Goal: Find specific page/section: Find specific page/section

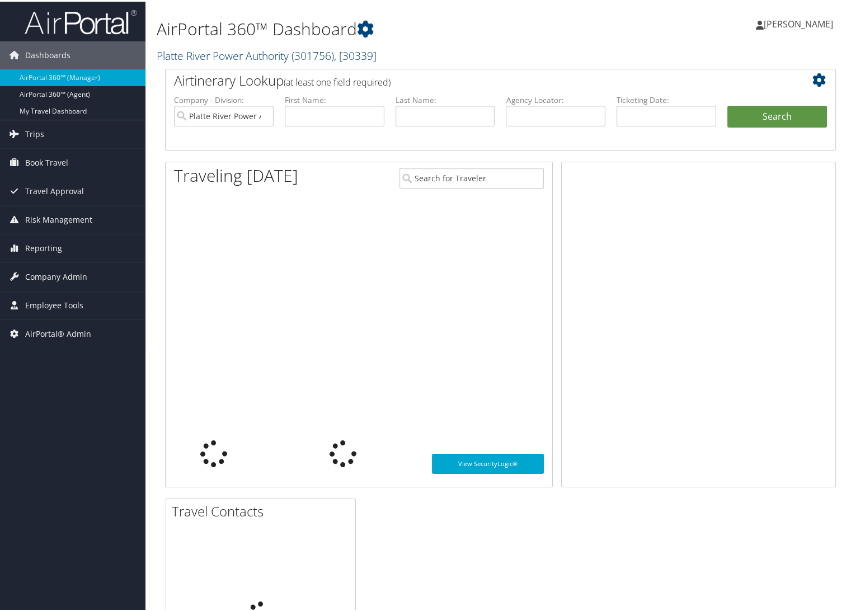
click at [205, 57] on link "Platte River Power Authority ( 301756 ) , [ 30339 ]" at bounding box center [267, 53] width 220 height 15
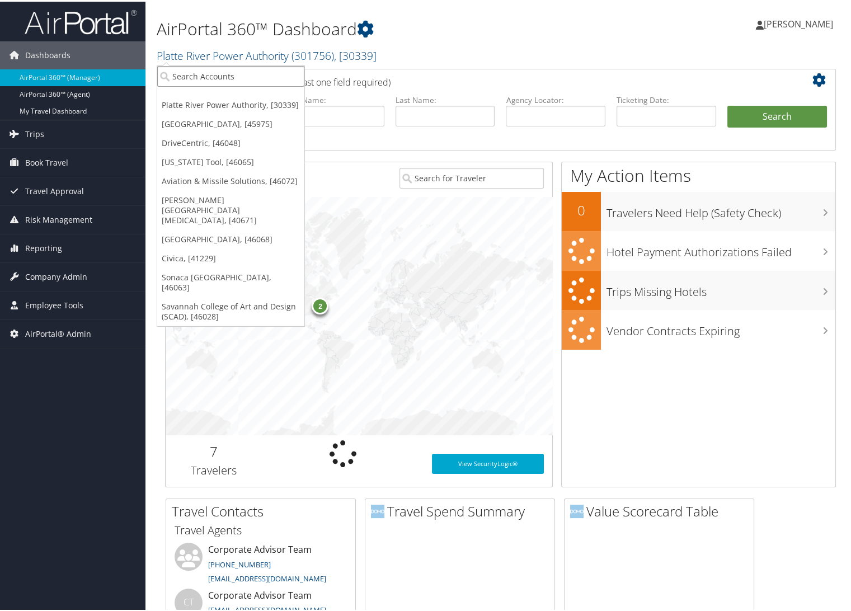
click at [204, 74] on input "search" at bounding box center [230, 74] width 147 height 21
type input "ch"
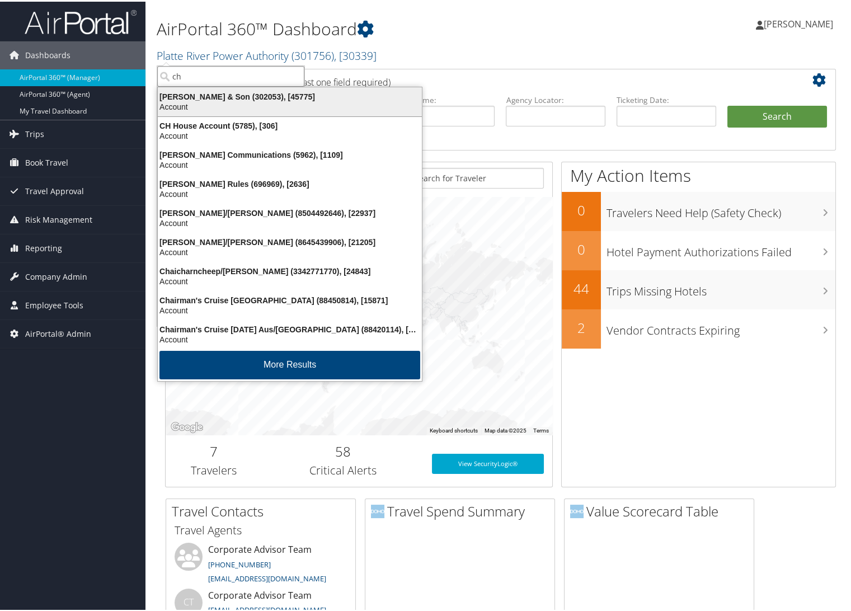
click at [218, 108] on div "Account" at bounding box center [289, 105] width 277 height 10
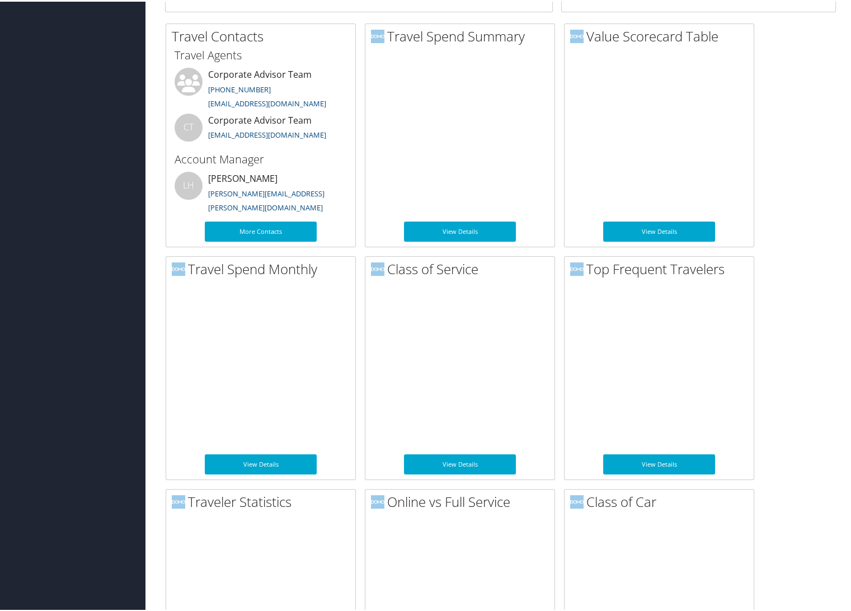
scroll to position [497, 0]
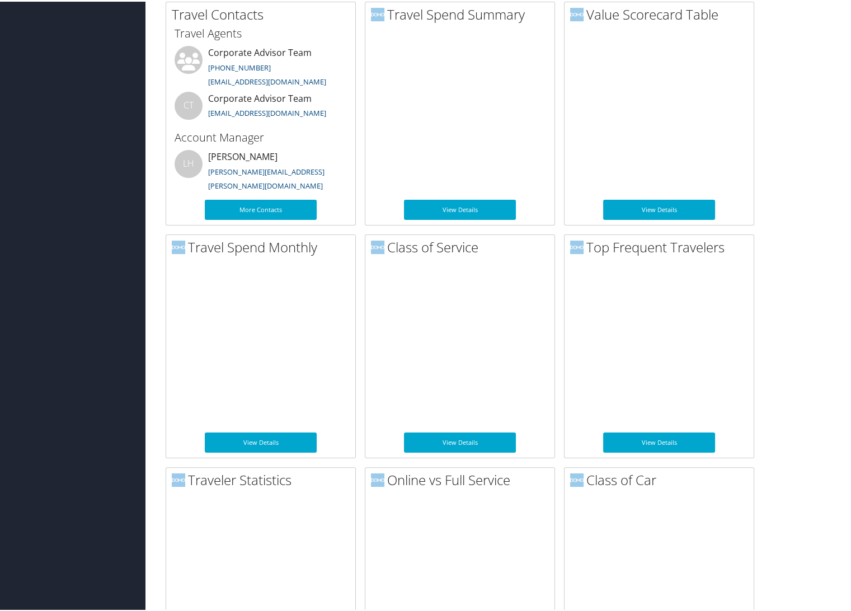
drag, startPoint x: 332, startPoint y: 194, endPoint x: 805, endPoint y: 205, distance: 473.8
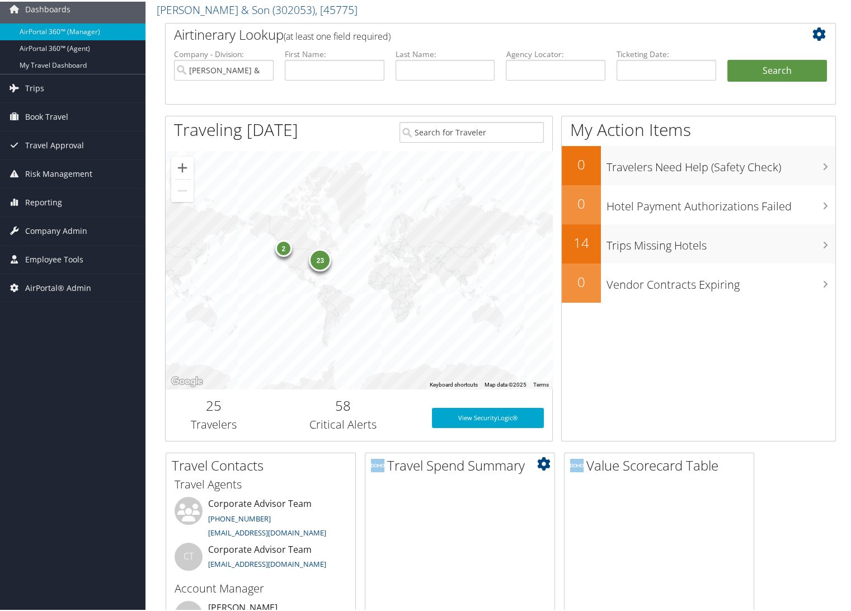
scroll to position [0, 0]
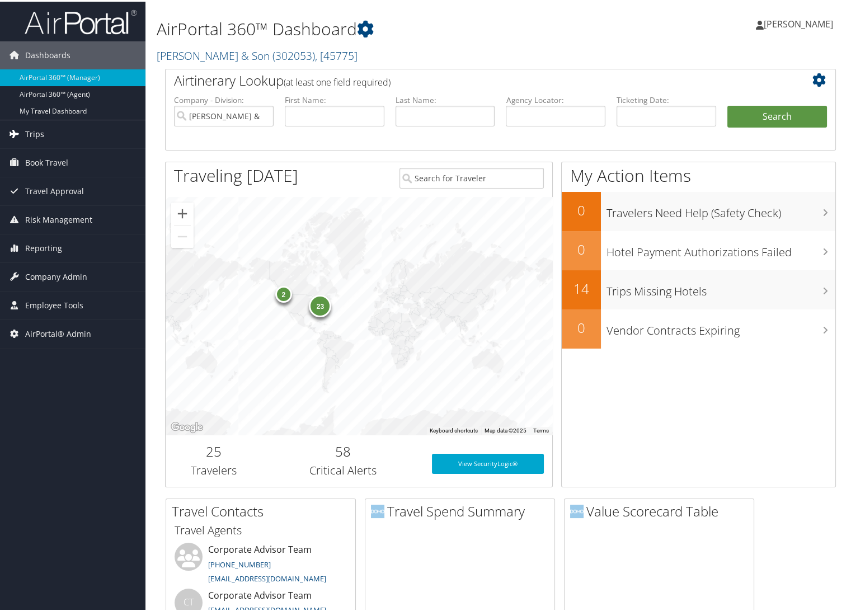
click at [34, 132] on span "Trips" at bounding box center [34, 133] width 19 height 28
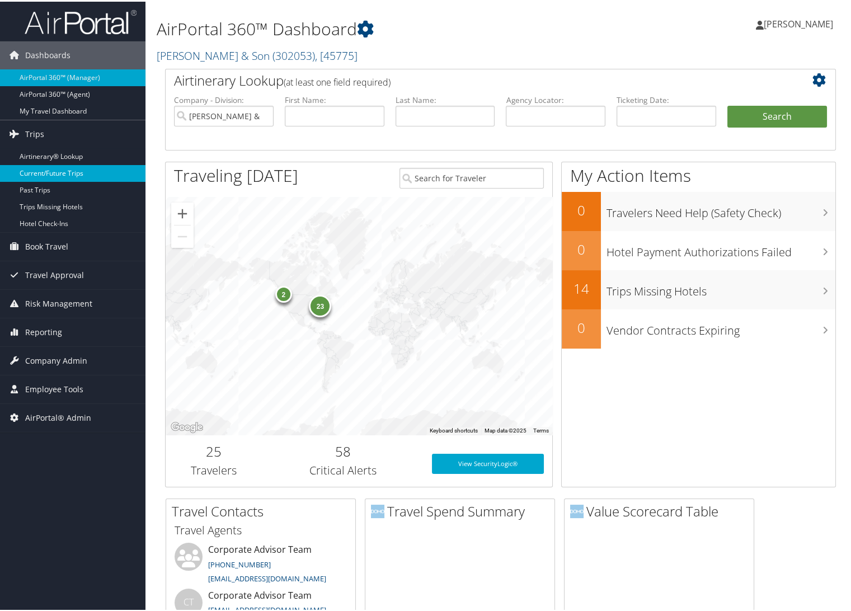
click at [36, 169] on link "Current/Future Trips" at bounding box center [72, 171] width 145 height 17
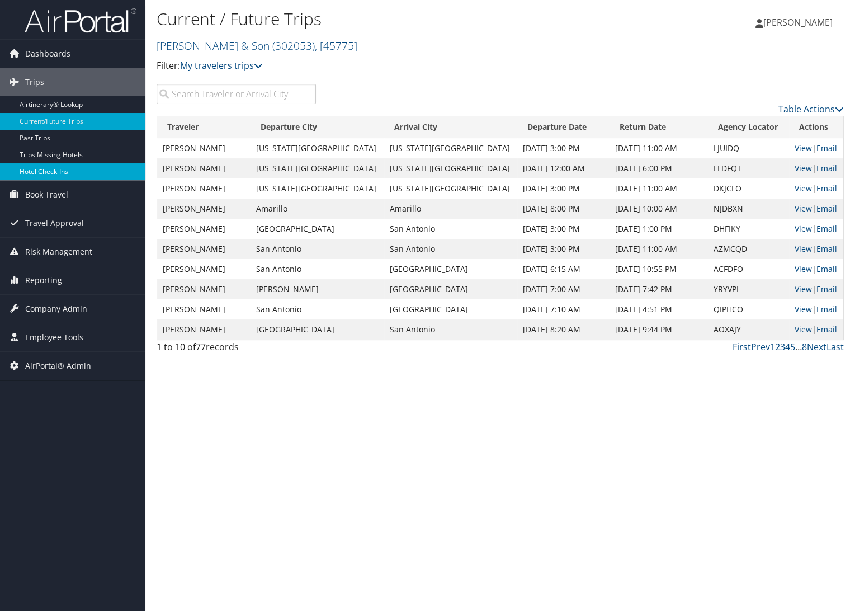
drag, startPoint x: 20, startPoint y: 139, endPoint x: 91, endPoint y: 165, distance: 75.7
click at [20, 139] on link "Past Trips" at bounding box center [72, 138] width 145 height 17
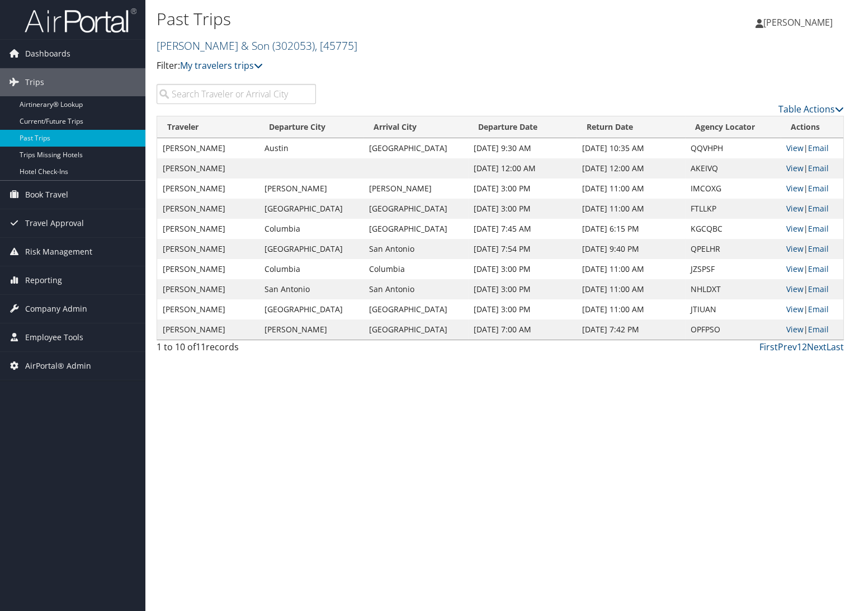
click at [215, 38] on link "CH Guenther & Son ( 302053 ) , [ 45775 ]" at bounding box center [257, 45] width 201 height 15
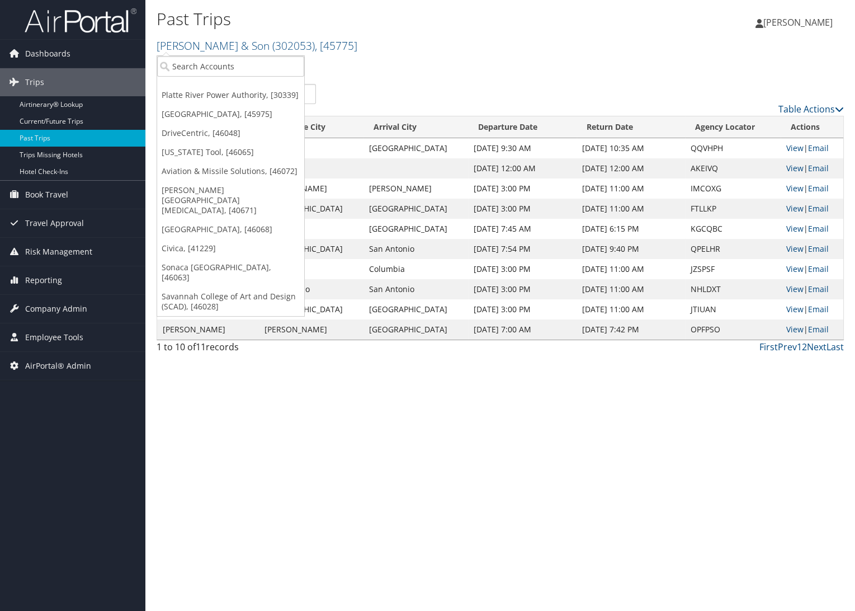
click at [531, 63] on p "Filter: My travelers trips" at bounding box center [386, 66] width 458 height 15
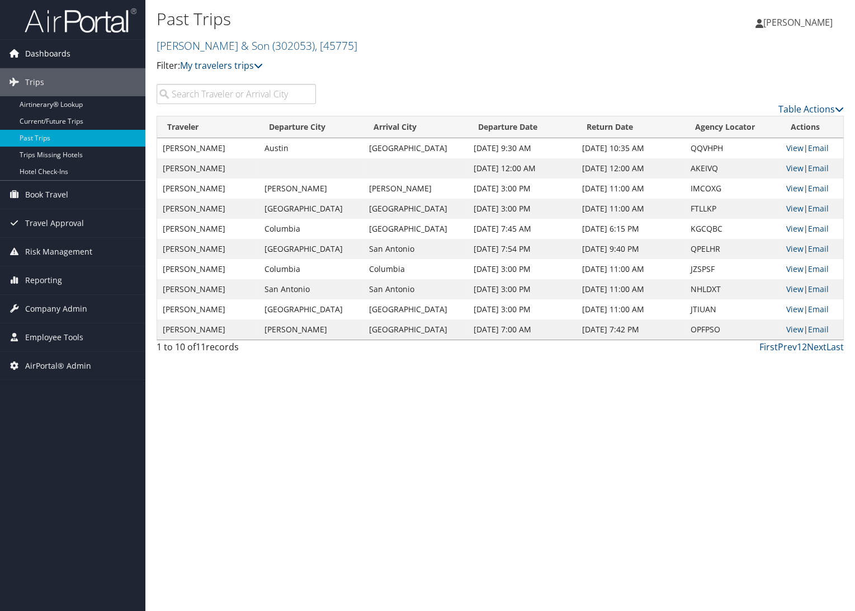
click at [46, 49] on span "Dashboards" at bounding box center [47, 54] width 45 height 28
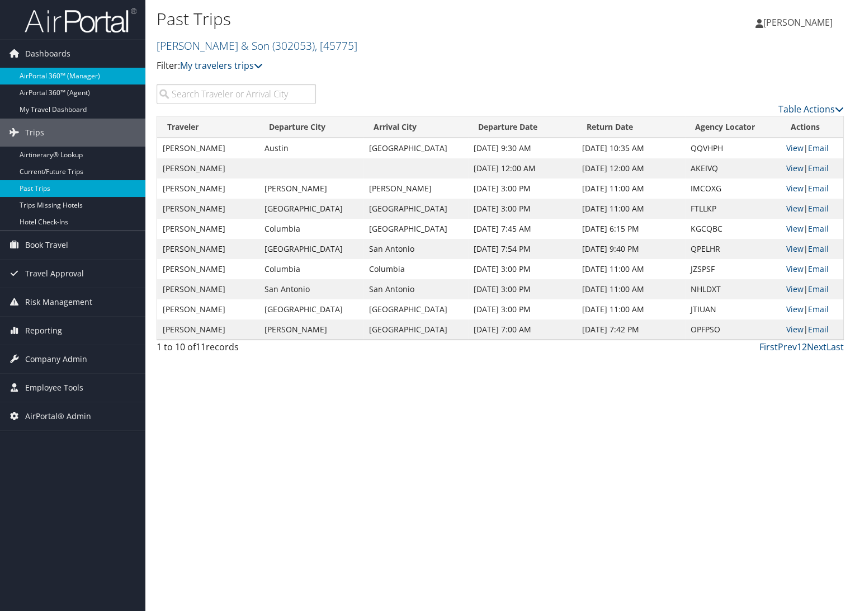
click at [56, 75] on link "AirPortal 360™ (Manager)" at bounding box center [72, 76] width 145 height 17
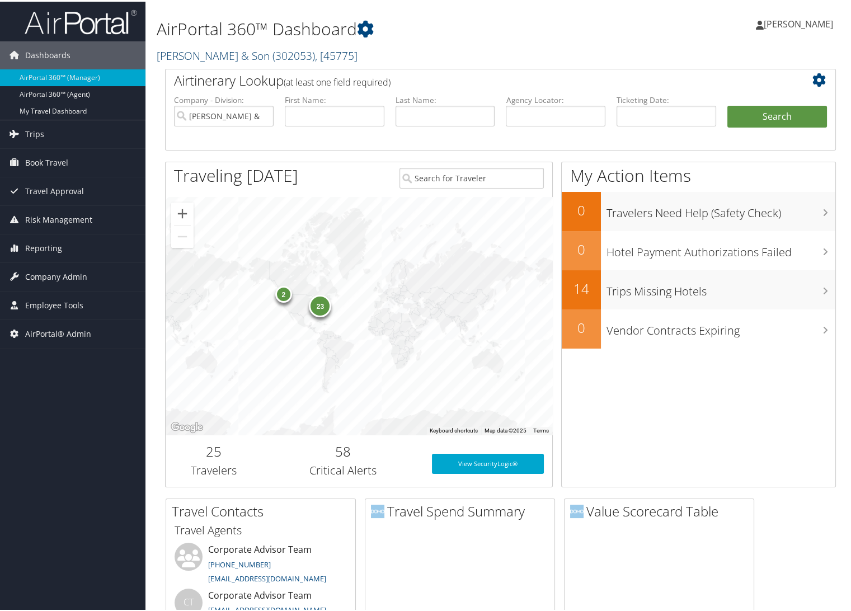
click at [211, 49] on link "[PERSON_NAME] & Son ( 302053 ) , [ 45775 ]" at bounding box center [257, 53] width 201 height 15
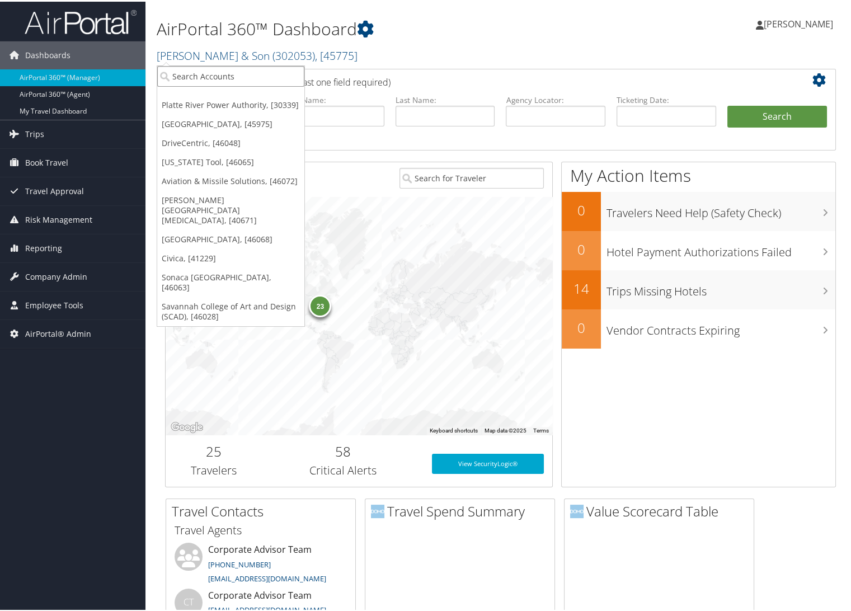
click at [205, 79] on input "search" at bounding box center [230, 74] width 147 height 21
type input "scad"
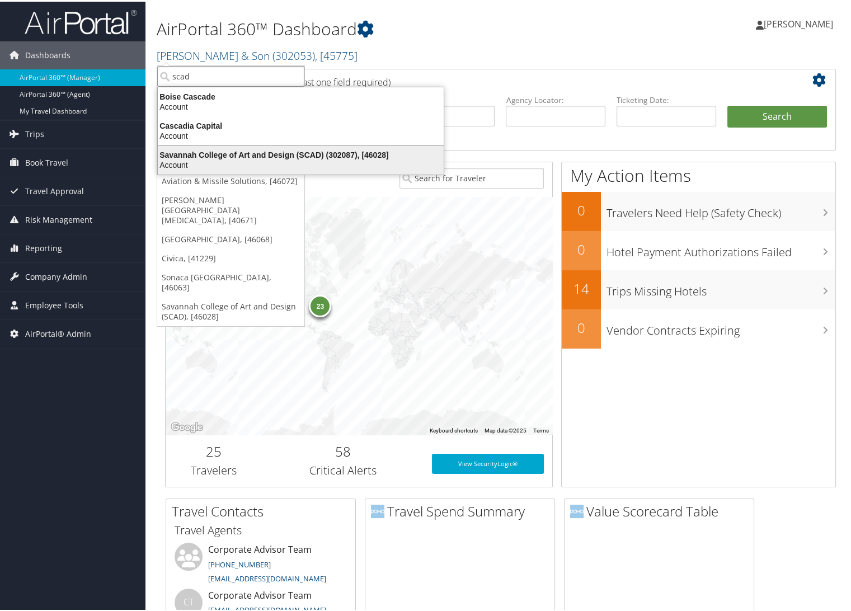
click at [210, 153] on div "Savannah College of Art and Design (SCAD) (302087), [46028]" at bounding box center [300, 153] width 299 height 10
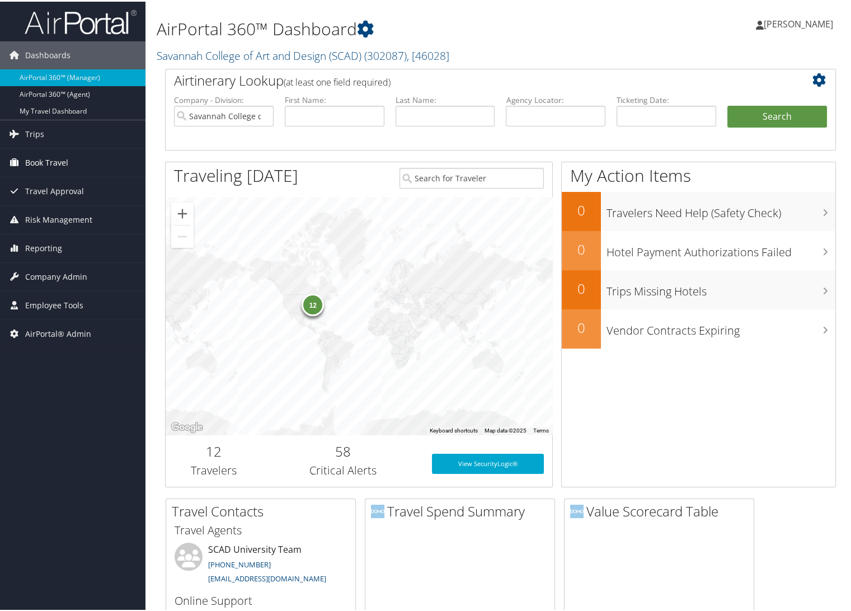
click at [42, 161] on span "Book Travel" at bounding box center [46, 161] width 43 height 28
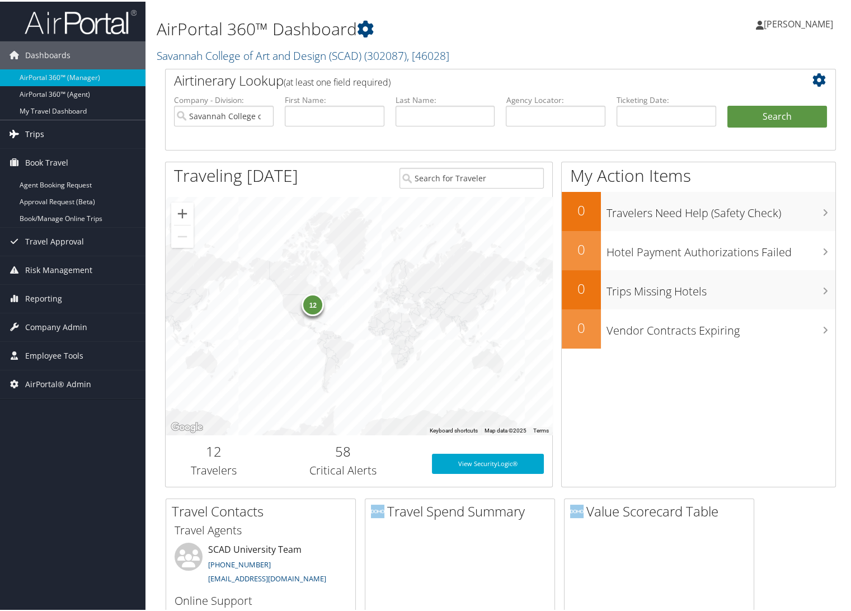
click at [28, 138] on span "Trips" at bounding box center [34, 133] width 19 height 28
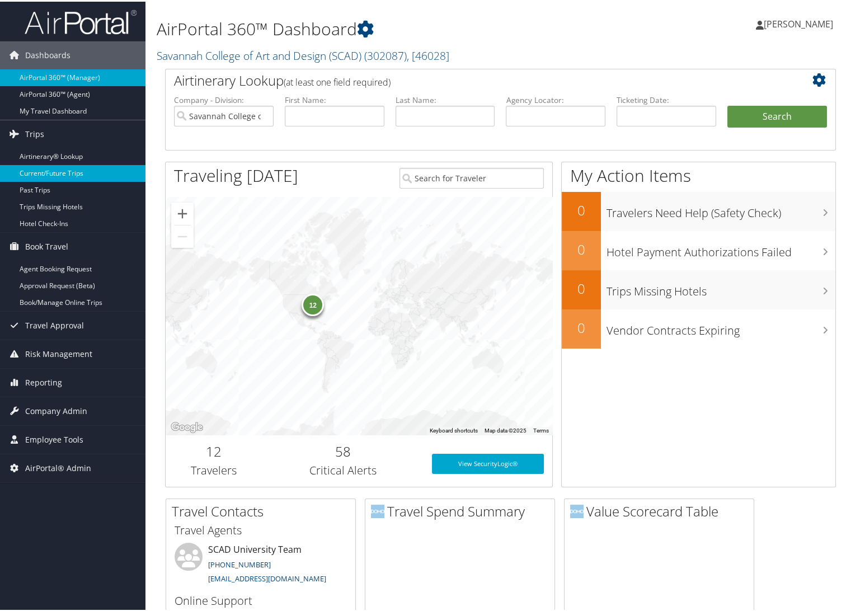
click at [49, 174] on link "Current/Future Trips" at bounding box center [72, 171] width 145 height 17
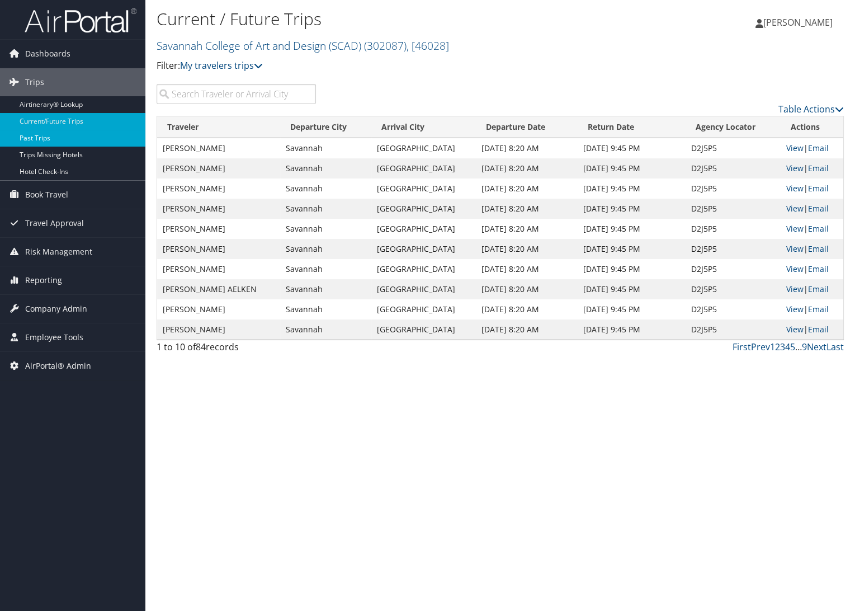
click at [36, 137] on link "Past Trips" at bounding box center [72, 138] width 145 height 17
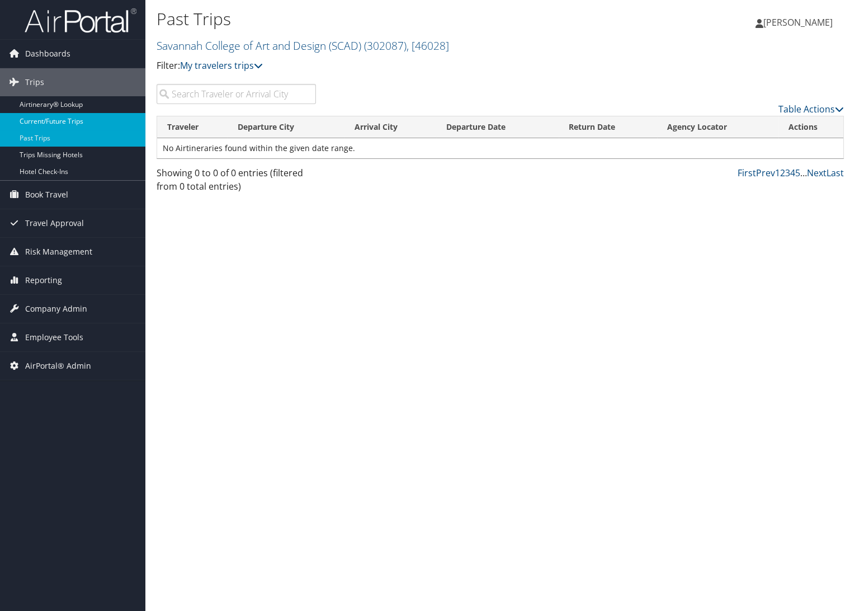
click at [37, 119] on link "Current/Future Trips" at bounding box center [72, 121] width 145 height 17
